Goal: Find specific page/section: Find specific page/section

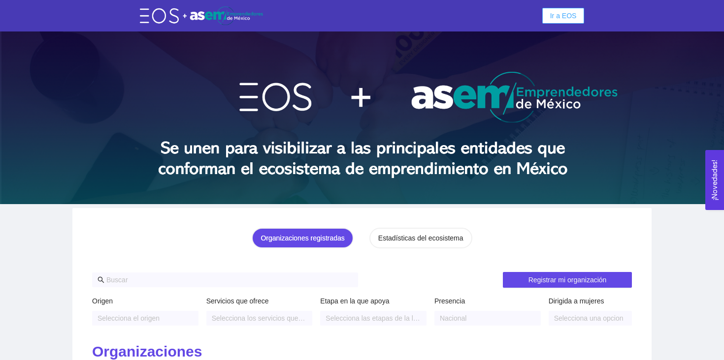
click at [552, 11] on span "Ir a EOS" at bounding box center [563, 15] width 27 height 11
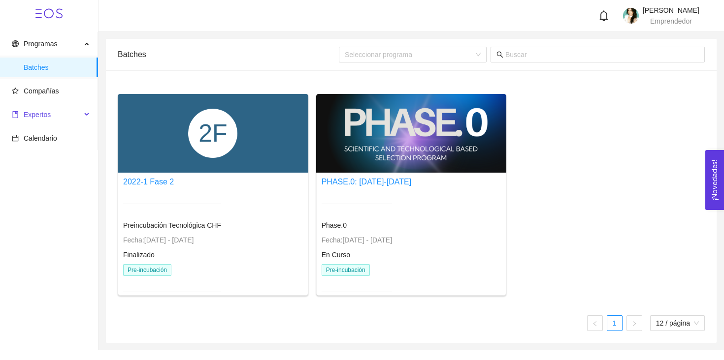
click at [54, 118] on span "Expertos" at bounding box center [46, 115] width 69 height 20
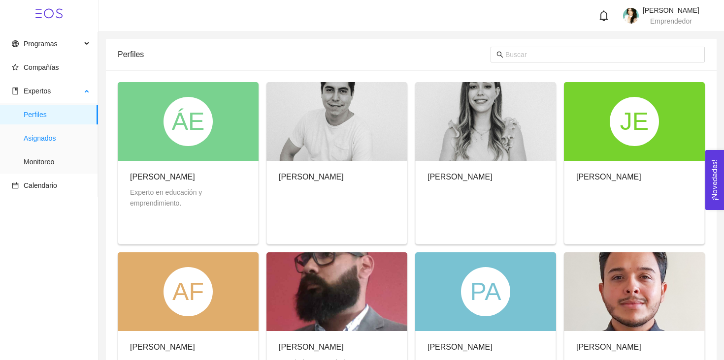
click at [40, 139] on span "Asignados" at bounding box center [57, 138] width 66 height 20
